Goal: Task Accomplishment & Management: Manage account settings

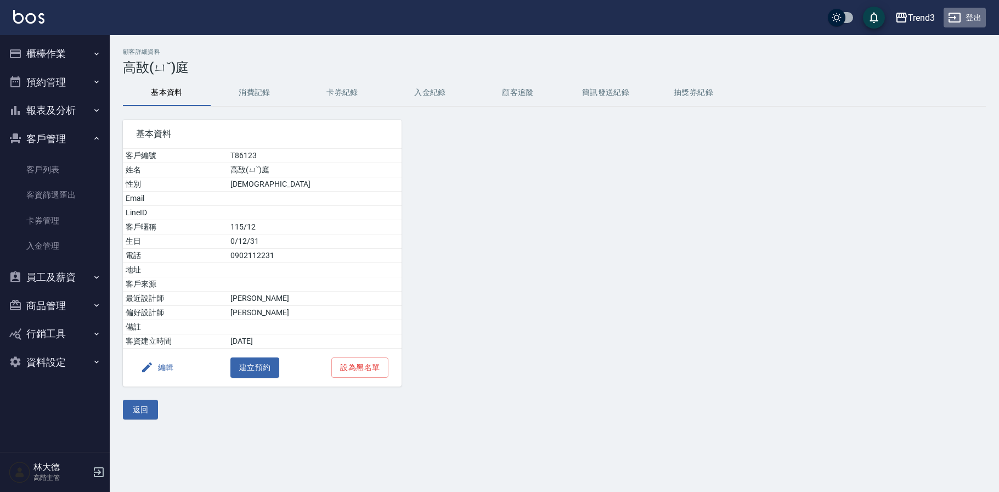
click at [977, 16] on button "登出" at bounding box center [965, 18] width 42 height 20
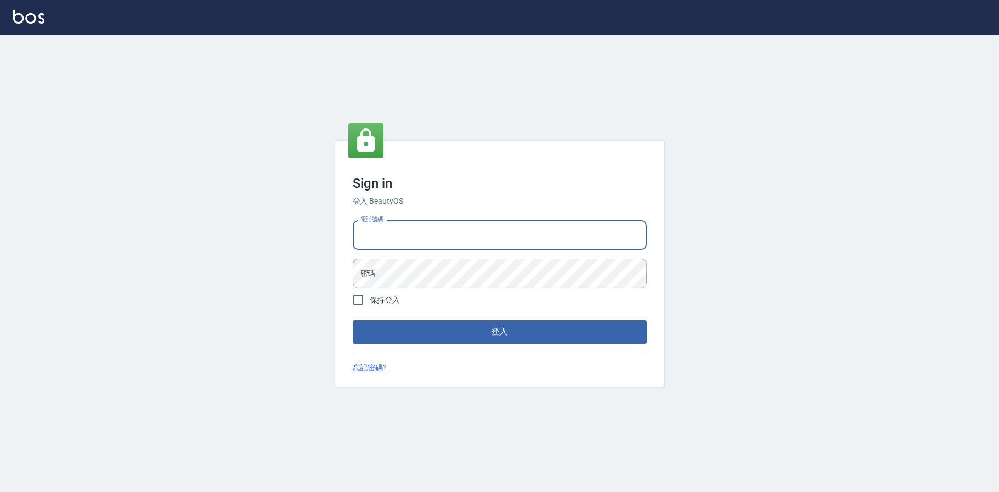
type input "0936888819"
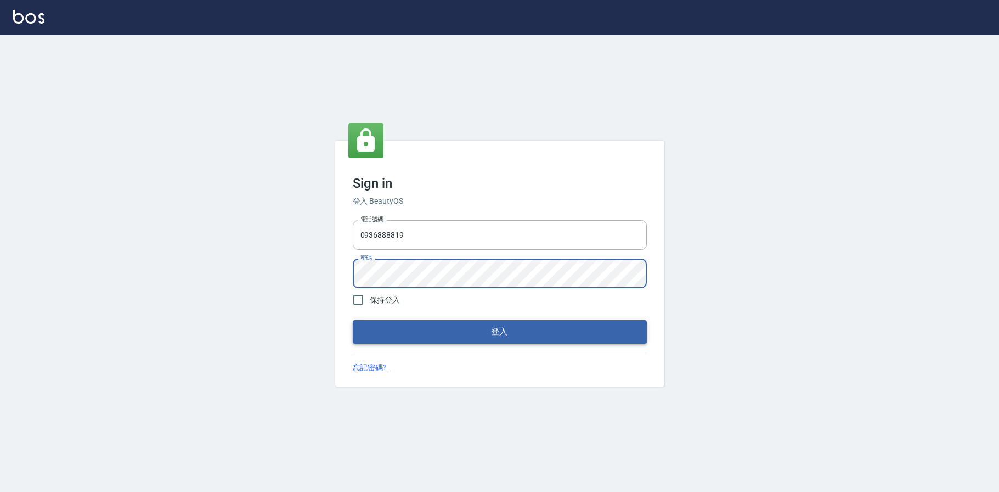
click at [419, 322] on button "登入" at bounding box center [500, 331] width 294 height 23
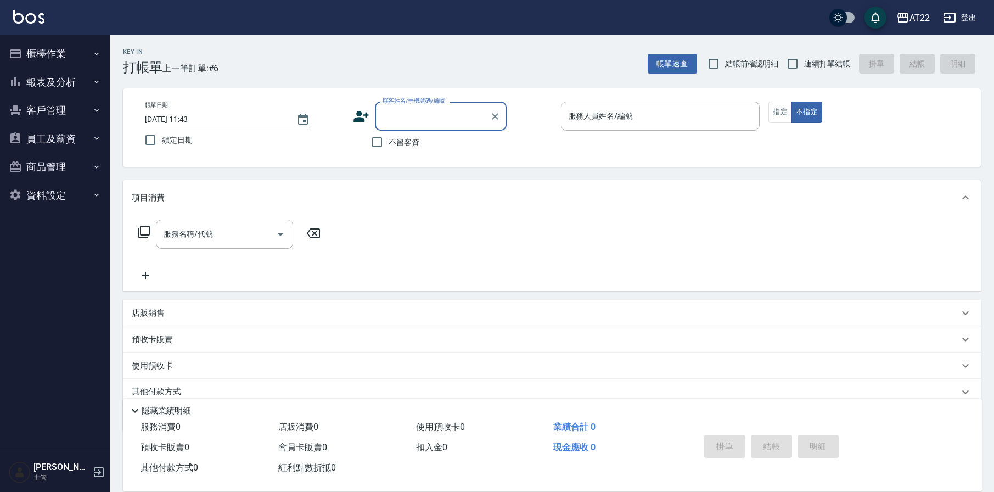
scroll to position [-1, 0]
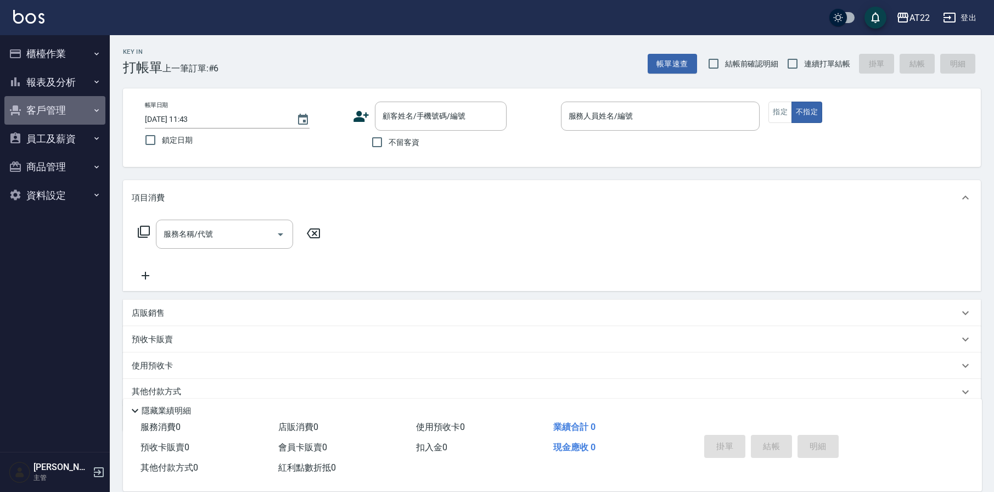
click at [52, 109] on button "客戶管理" at bounding box center [54, 110] width 101 height 29
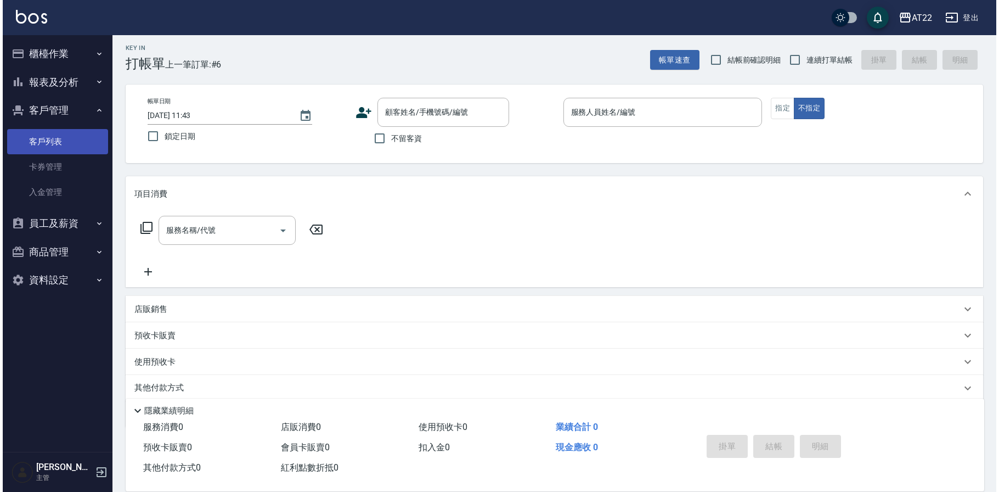
scroll to position [5, 1]
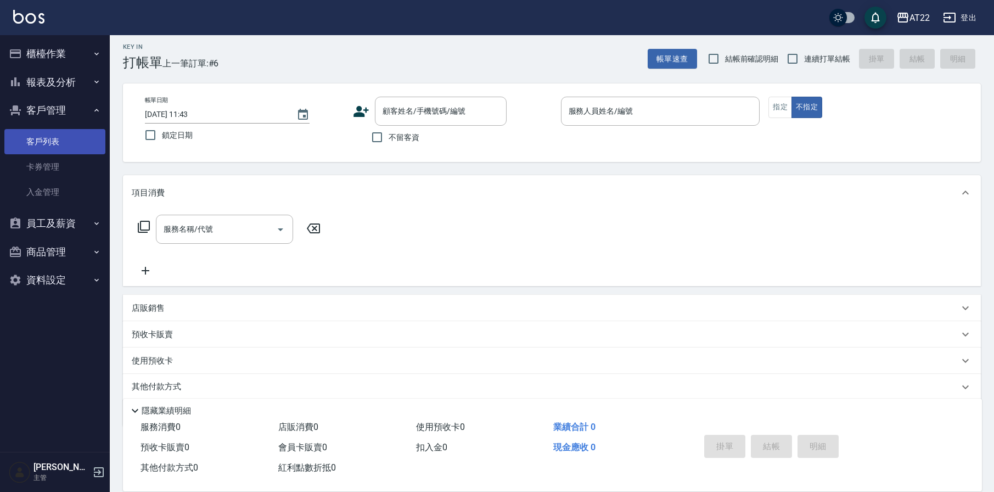
click at [45, 143] on link "客戶列表" at bounding box center [54, 141] width 101 height 25
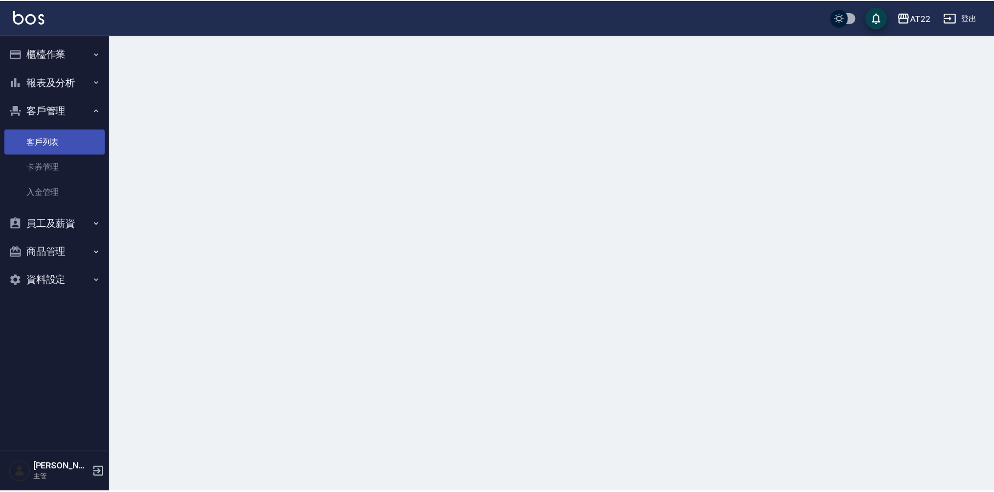
scroll to position [-1, 1]
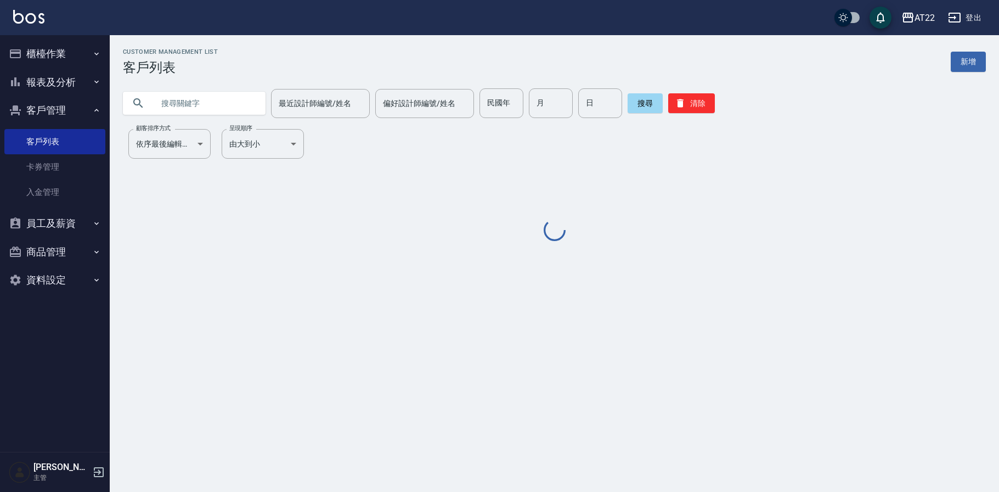
click at [192, 104] on input "text" at bounding box center [205, 103] width 103 height 30
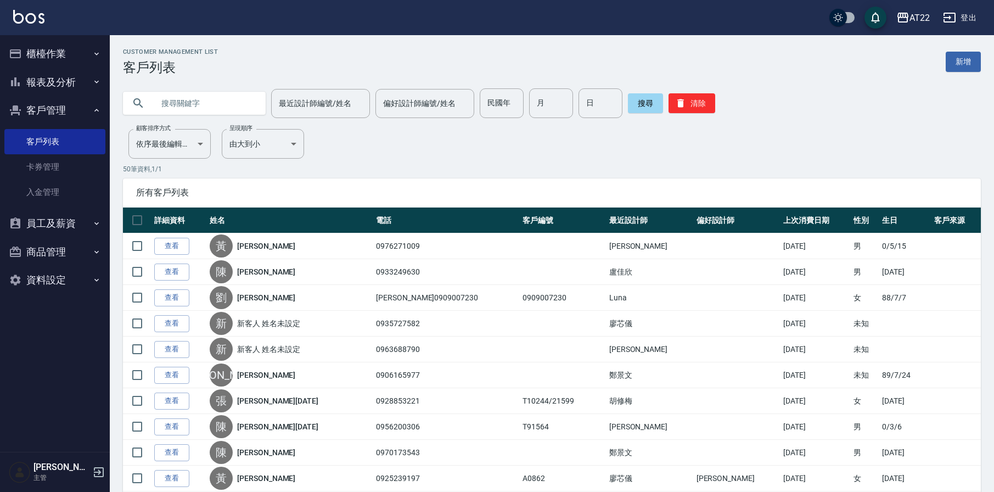
scroll to position [0, 1]
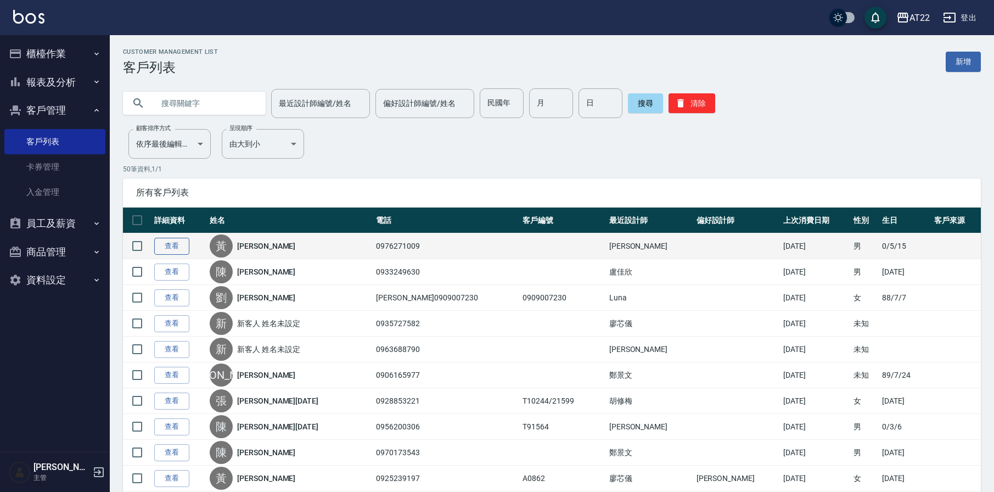
click at [167, 248] on link "查看" at bounding box center [171, 246] width 35 height 17
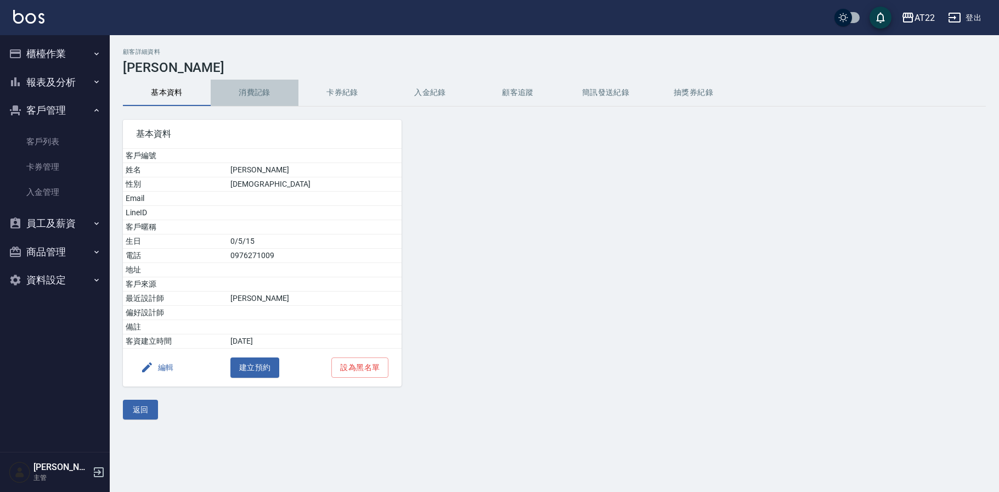
click at [260, 93] on button "消費記錄" at bounding box center [255, 93] width 88 height 26
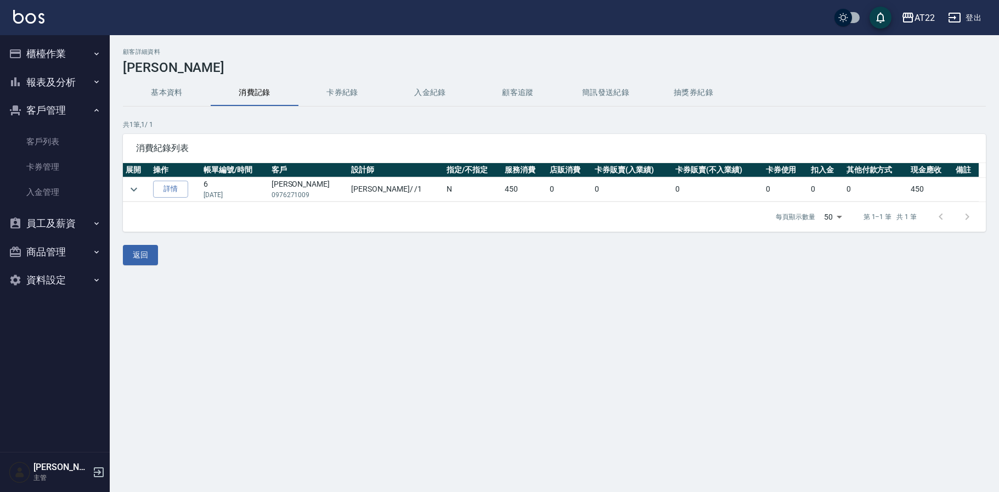
scroll to position [0, 1]
click at [331, 92] on button "卡券紀錄" at bounding box center [342, 93] width 88 height 26
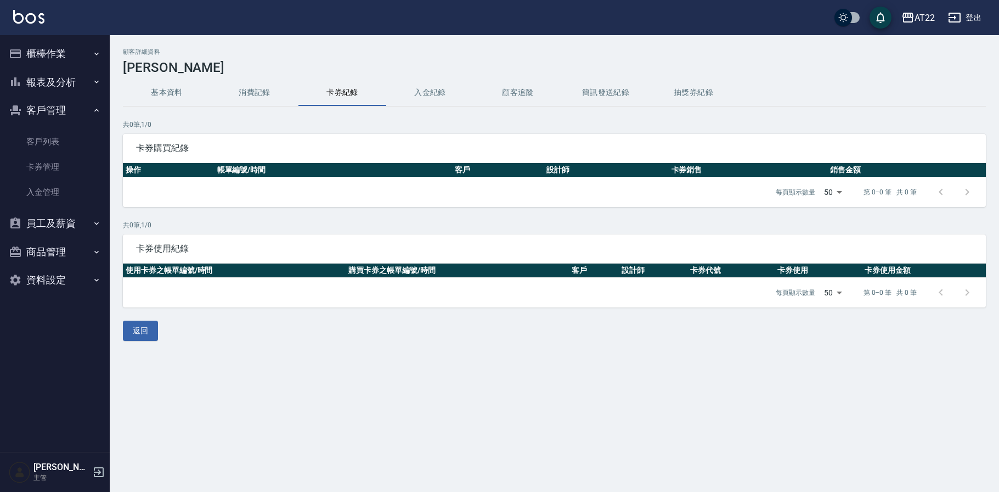
click at [971, 18] on button "登出" at bounding box center [965, 18] width 42 height 20
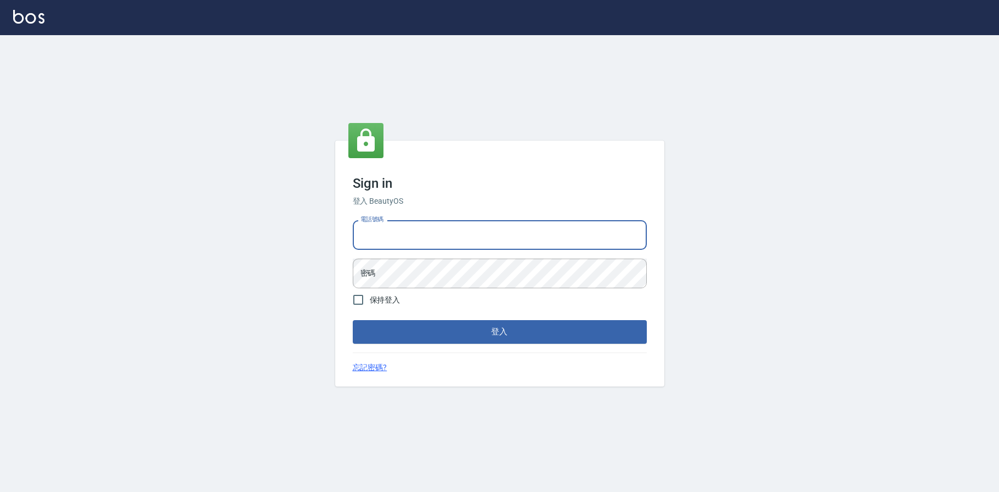
click at [415, 240] on input "電話號碼" at bounding box center [500, 235] width 294 height 30
type input "0936888819"
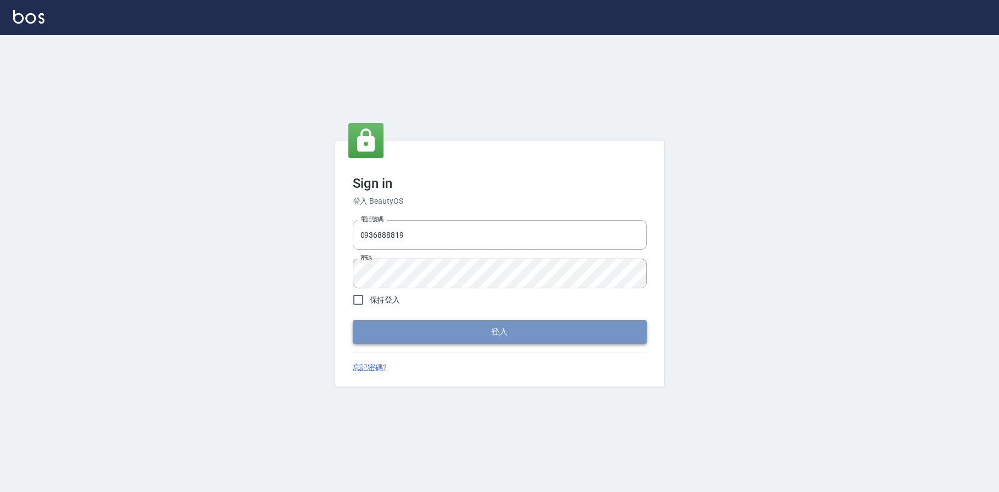
click at [449, 335] on button "登入" at bounding box center [500, 331] width 294 height 23
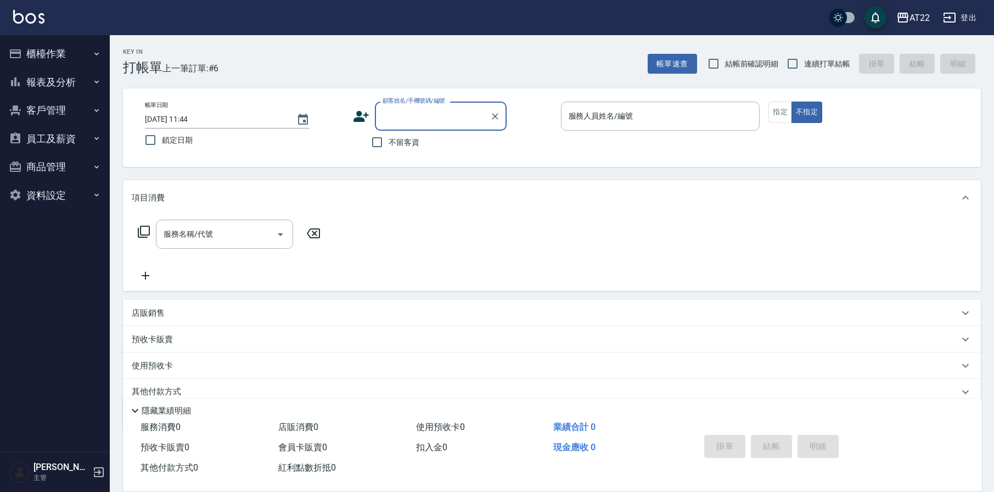
click at [974, 16] on button "登出" at bounding box center [959, 18] width 42 height 20
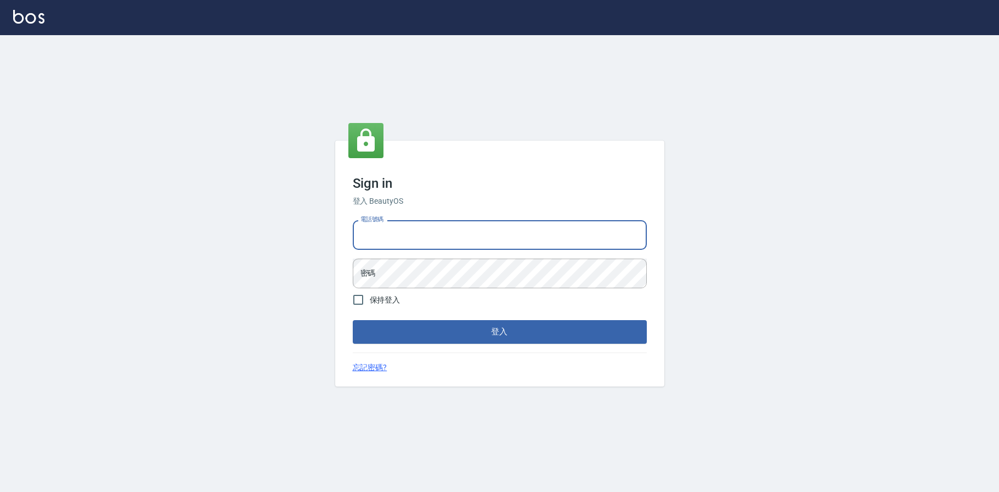
type input "0952958204"
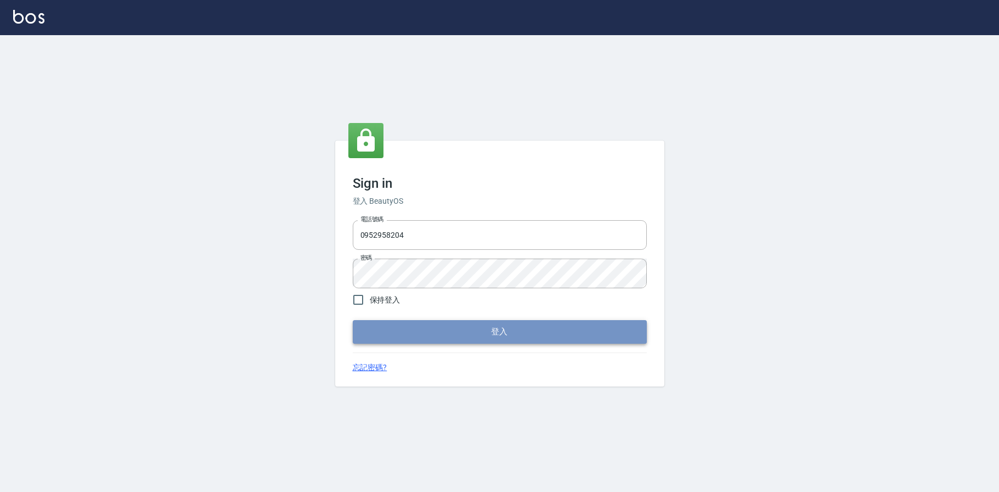
click at [446, 326] on button "登入" at bounding box center [500, 331] width 294 height 23
